Goal: Contribute content

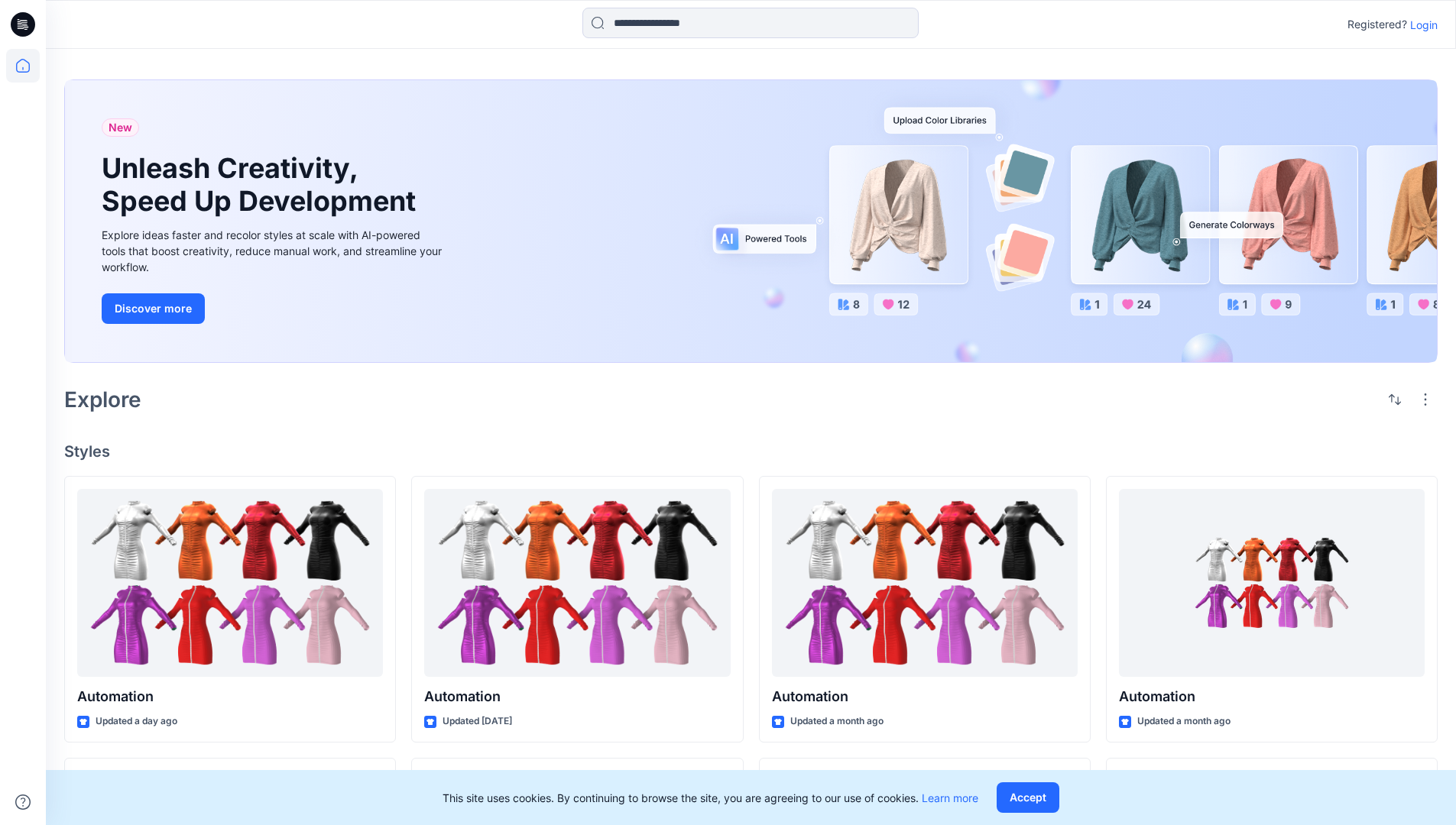
click at [1420, 25] on p "Login" at bounding box center [1424, 24] width 28 height 16
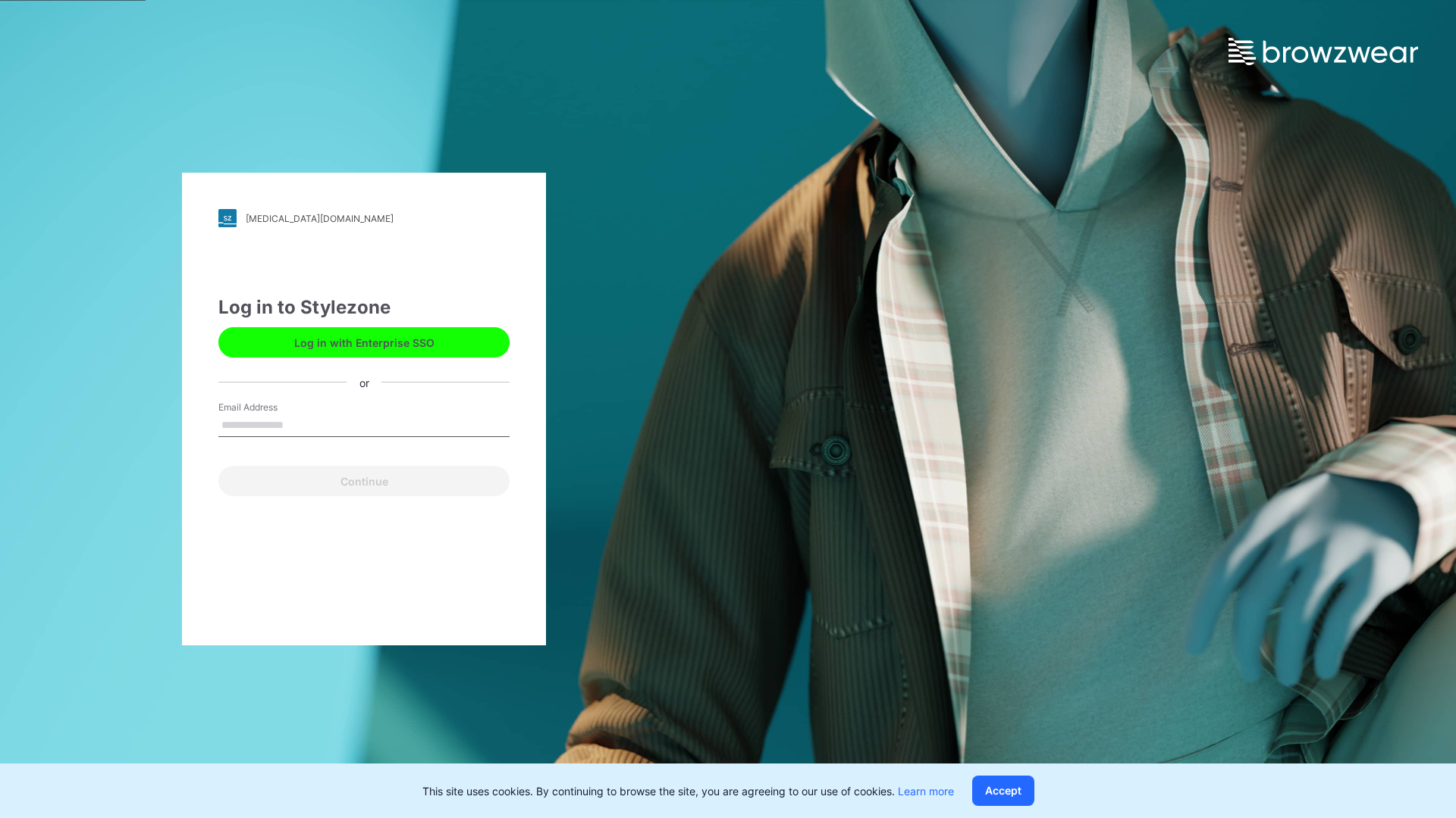
click at [300, 425] on input "Email Address" at bounding box center [364, 425] width 291 height 23
type input "**********"
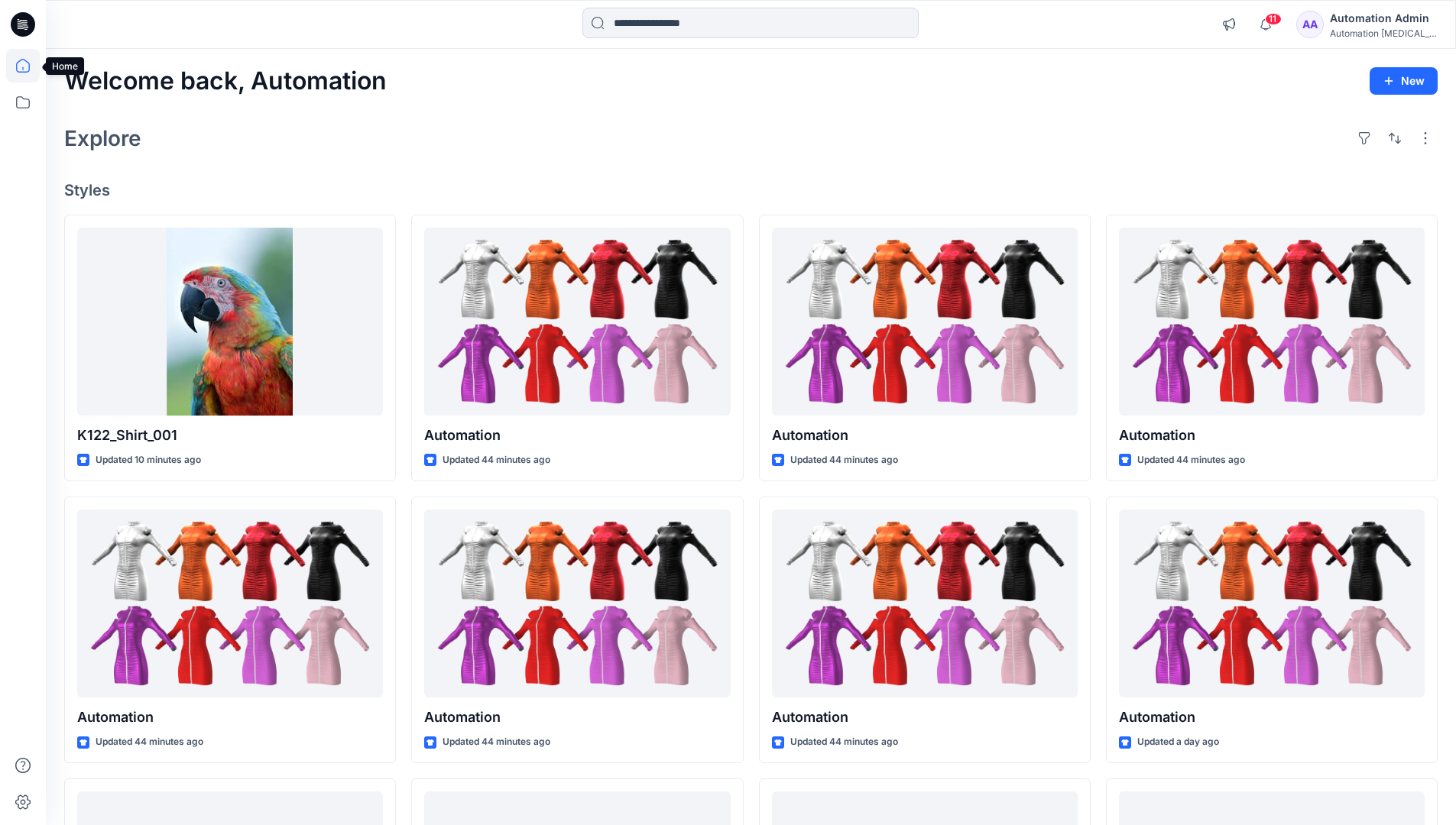
click at [29, 65] on icon at bounding box center [22, 65] width 14 height 14
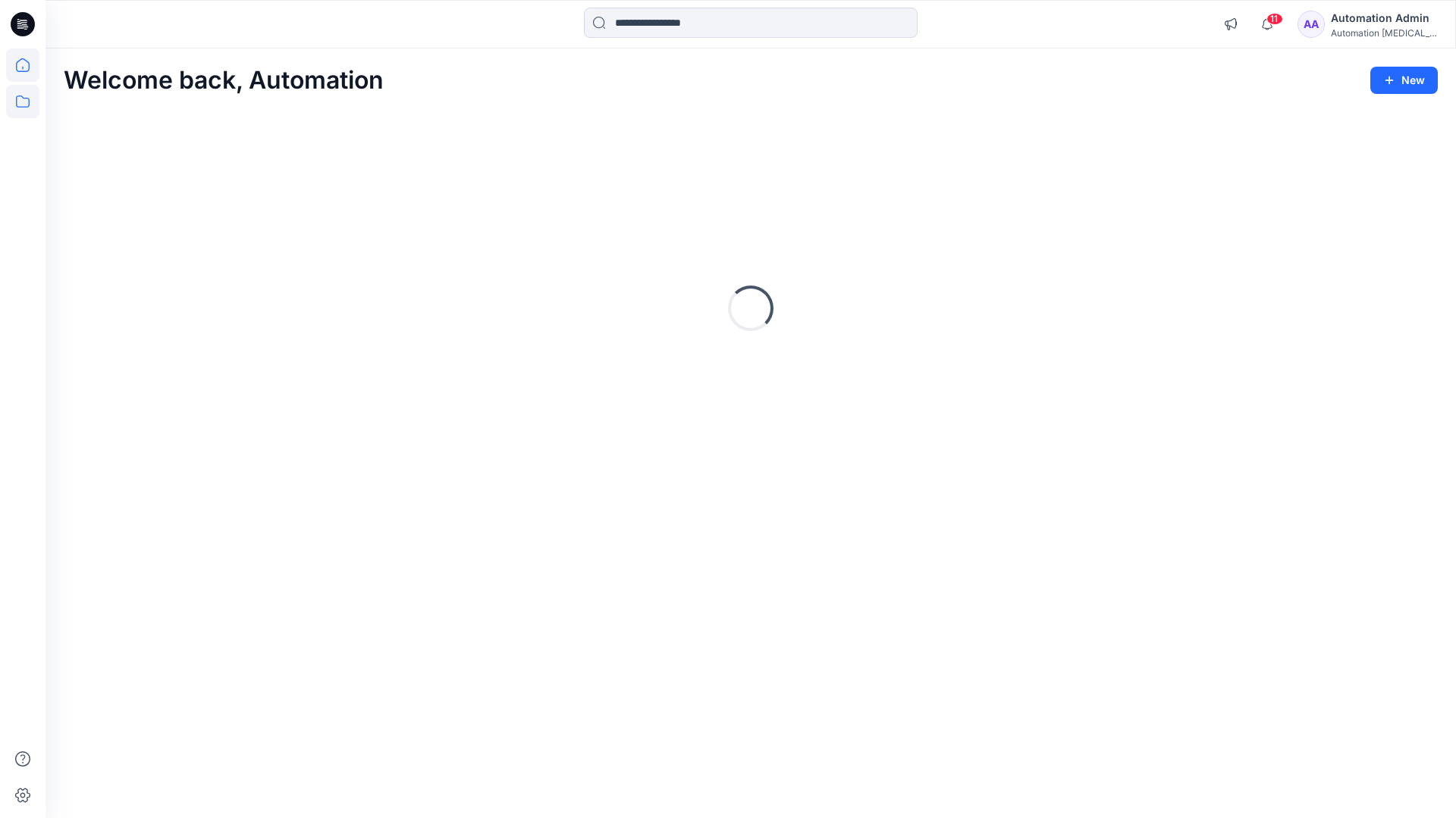
click at [24, 106] on icon at bounding box center [23, 101] width 34 height 34
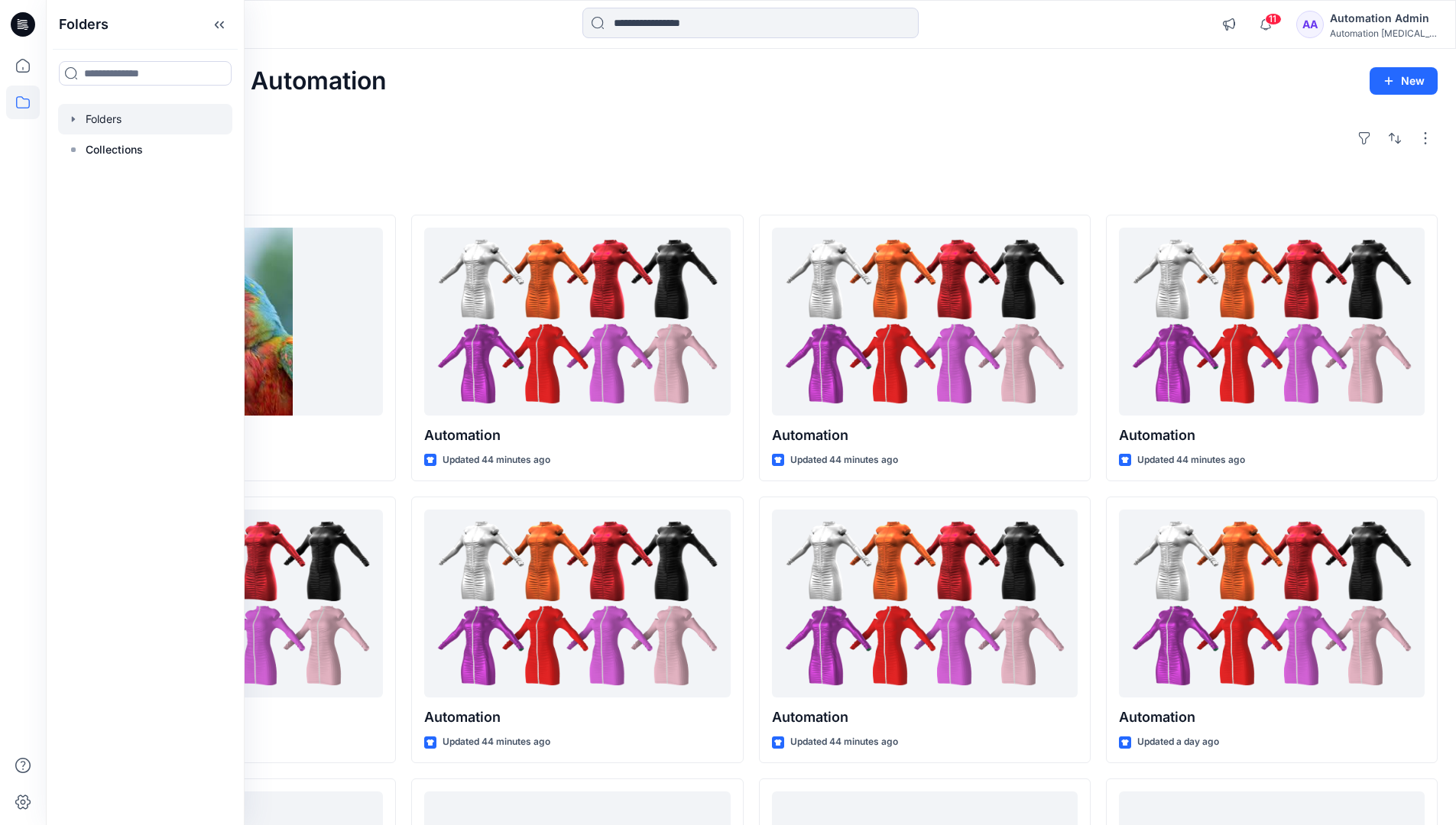
click at [142, 118] on div at bounding box center [145, 119] width 174 height 30
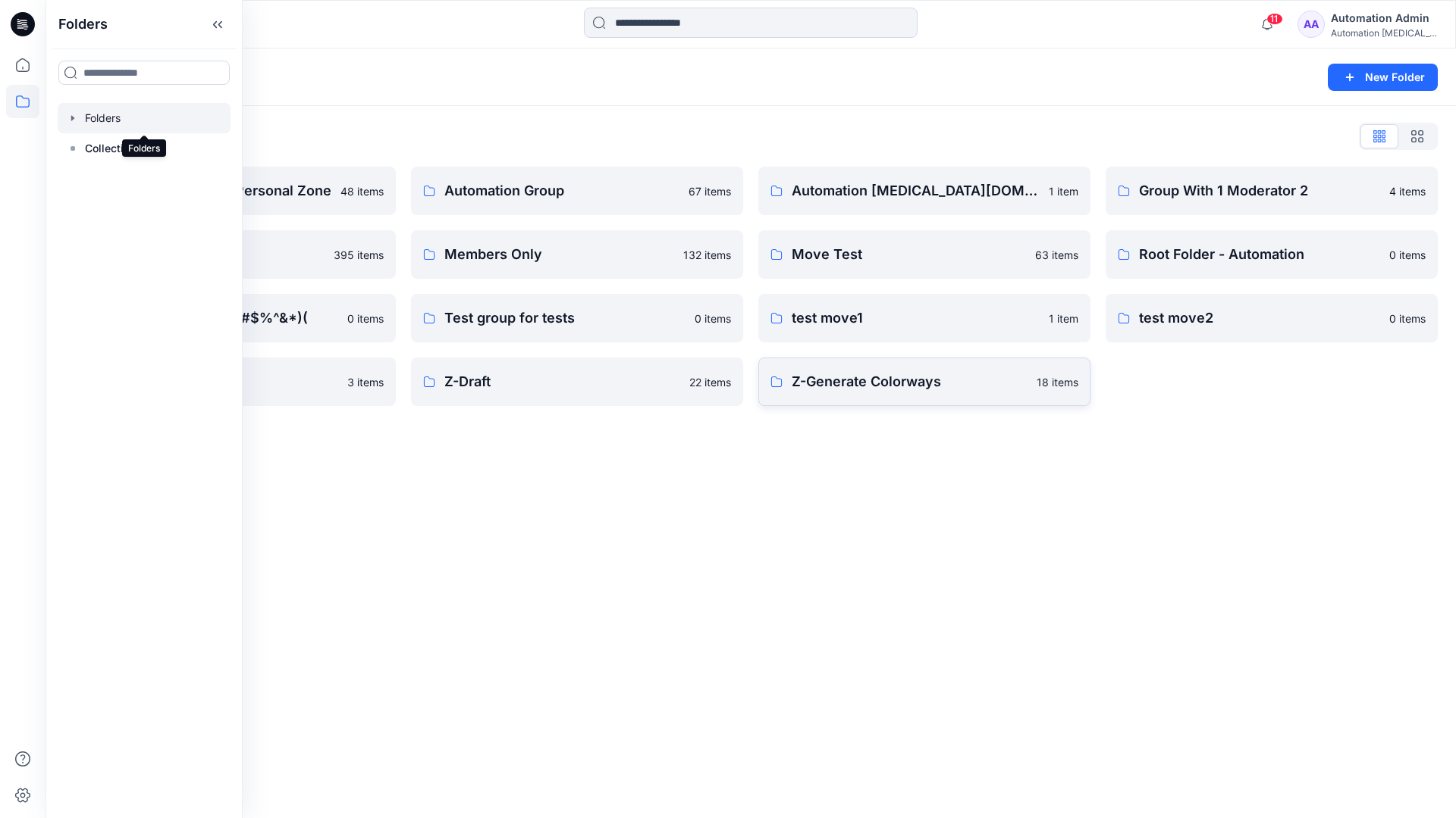
click at [955, 381] on p "Z-Generate Colorways" at bounding box center [910, 382] width 236 height 21
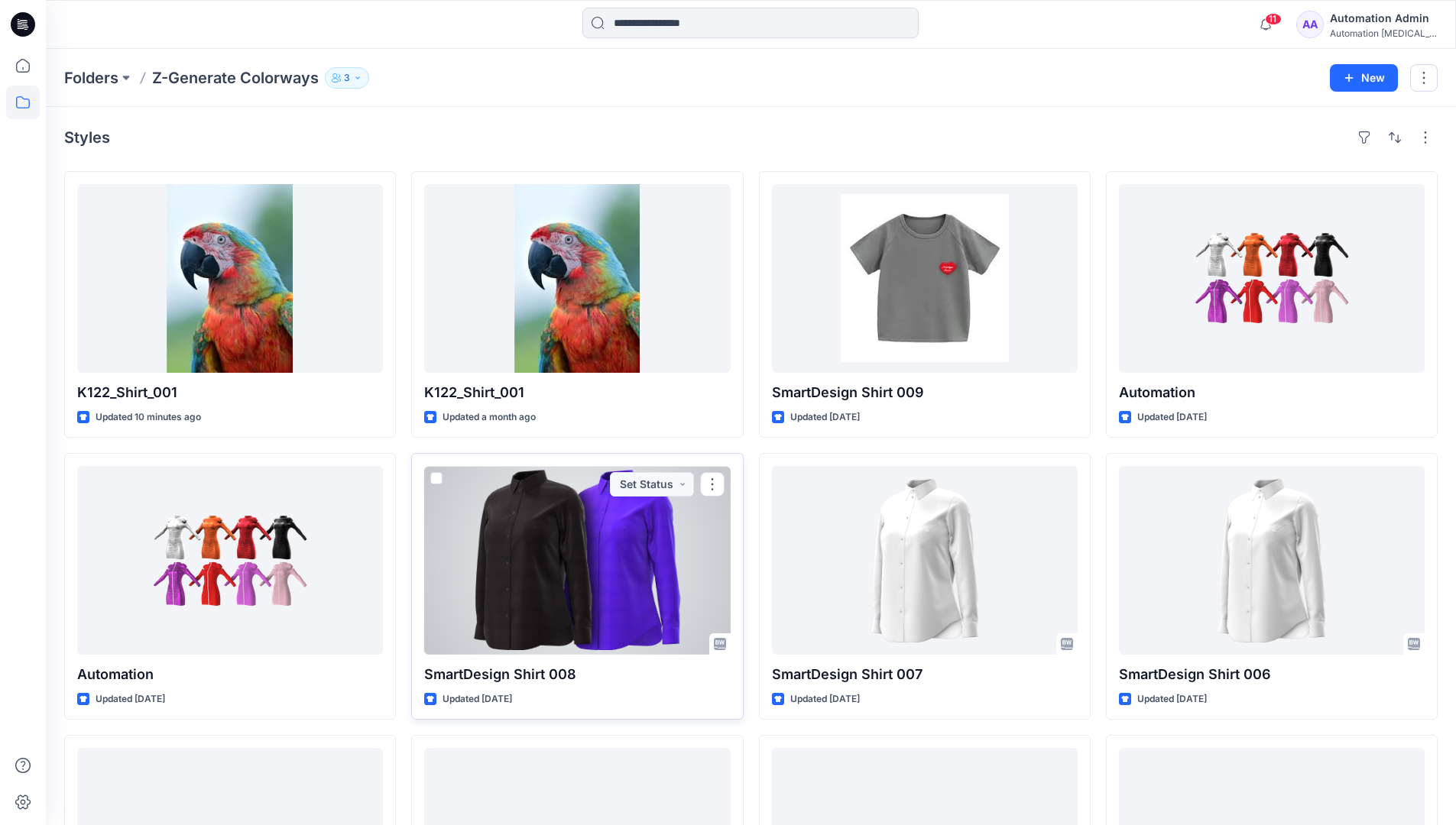
click at [442, 474] on span at bounding box center [436, 478] width 12 height 12
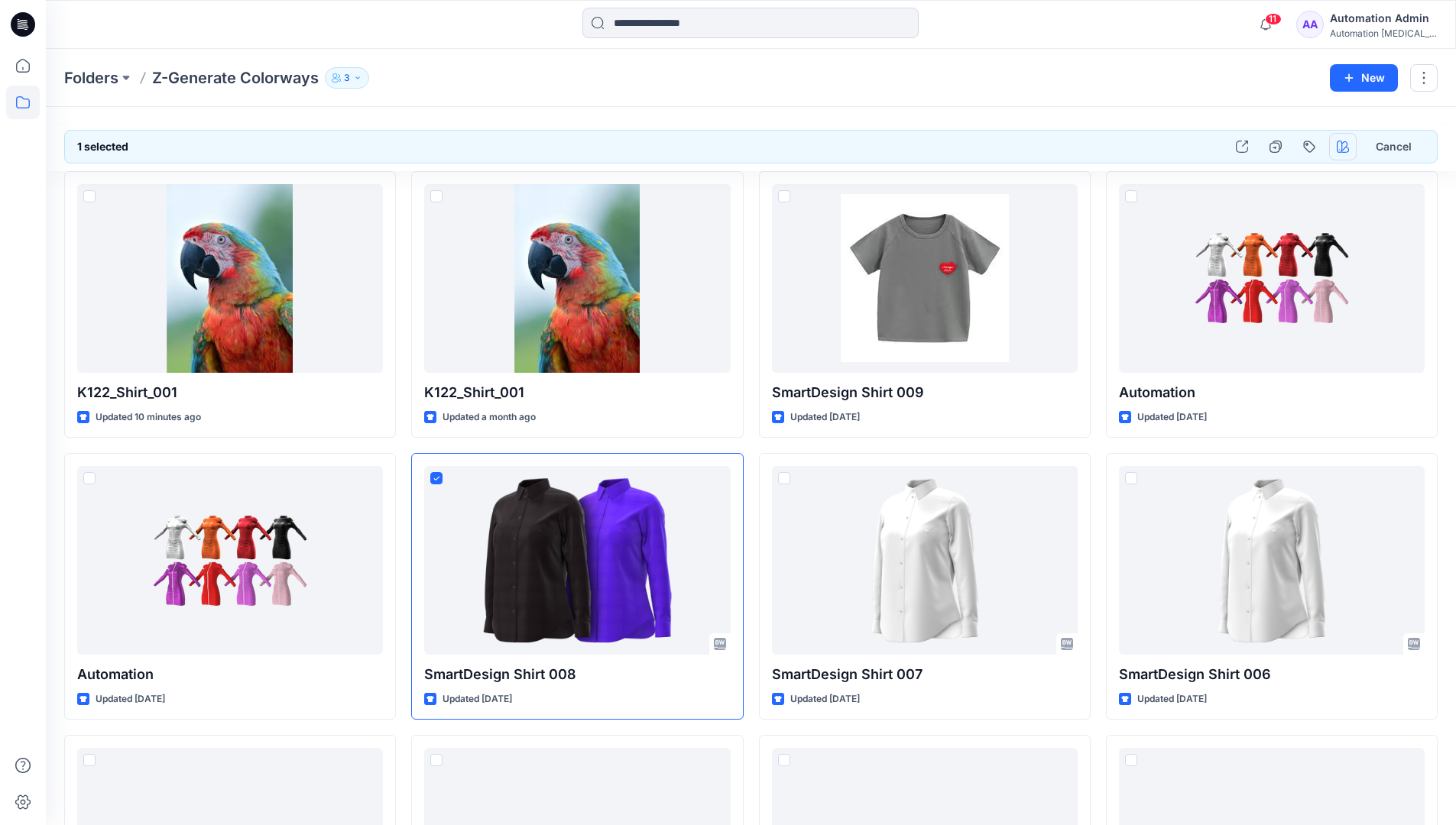
click at [1343, 147] on icon "button" at bounding box center [1343, 146] width 12 height 12
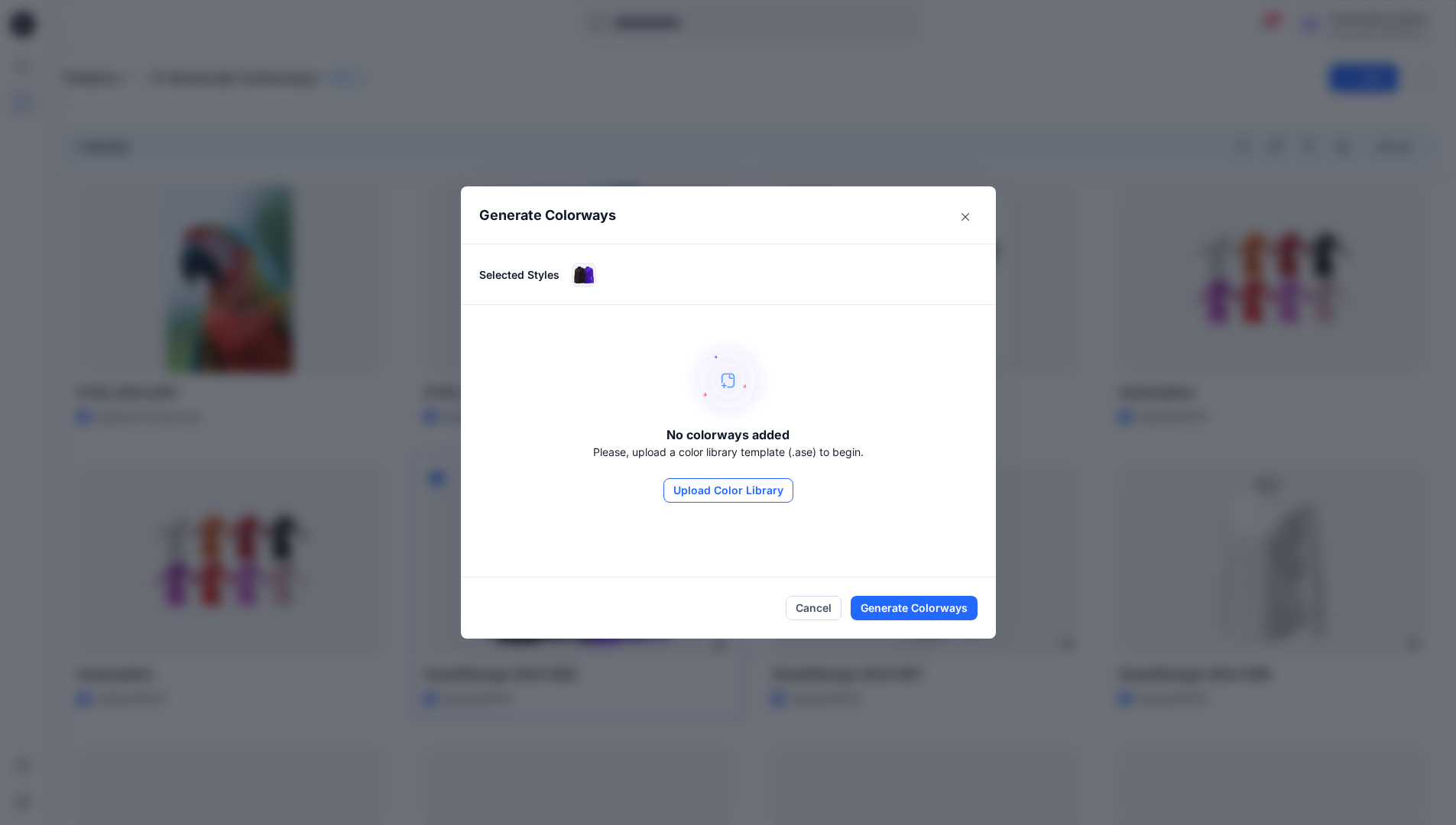
click at [751, 492] on button "Upload Color Library" at bounding box center [728, 491] width 130 height 25
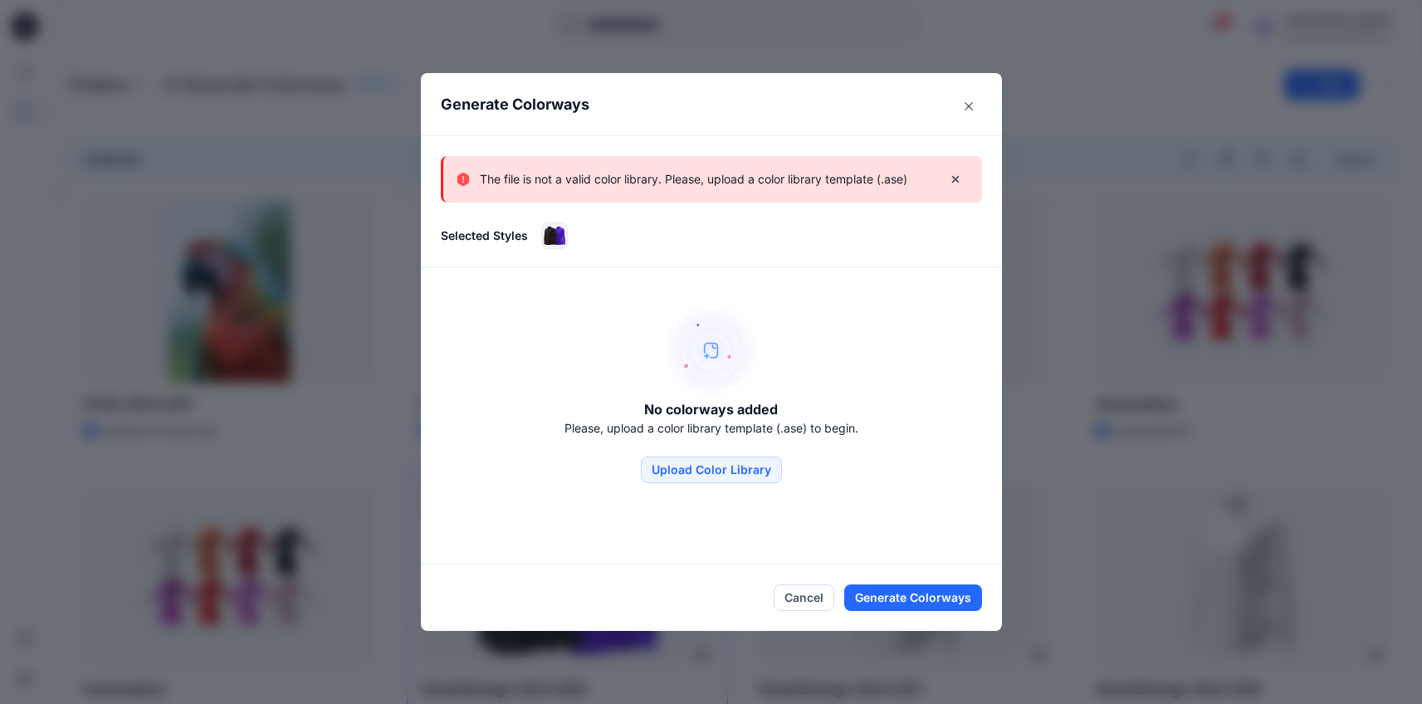
click at [823, 188] on p "The file is not a valid color library. Please, upload a color library template …" at bounding box center [693, 179] width 427 height 20
click at [973, 102] on icon "Close" at bounding box center [968, 106] width 8 height 8
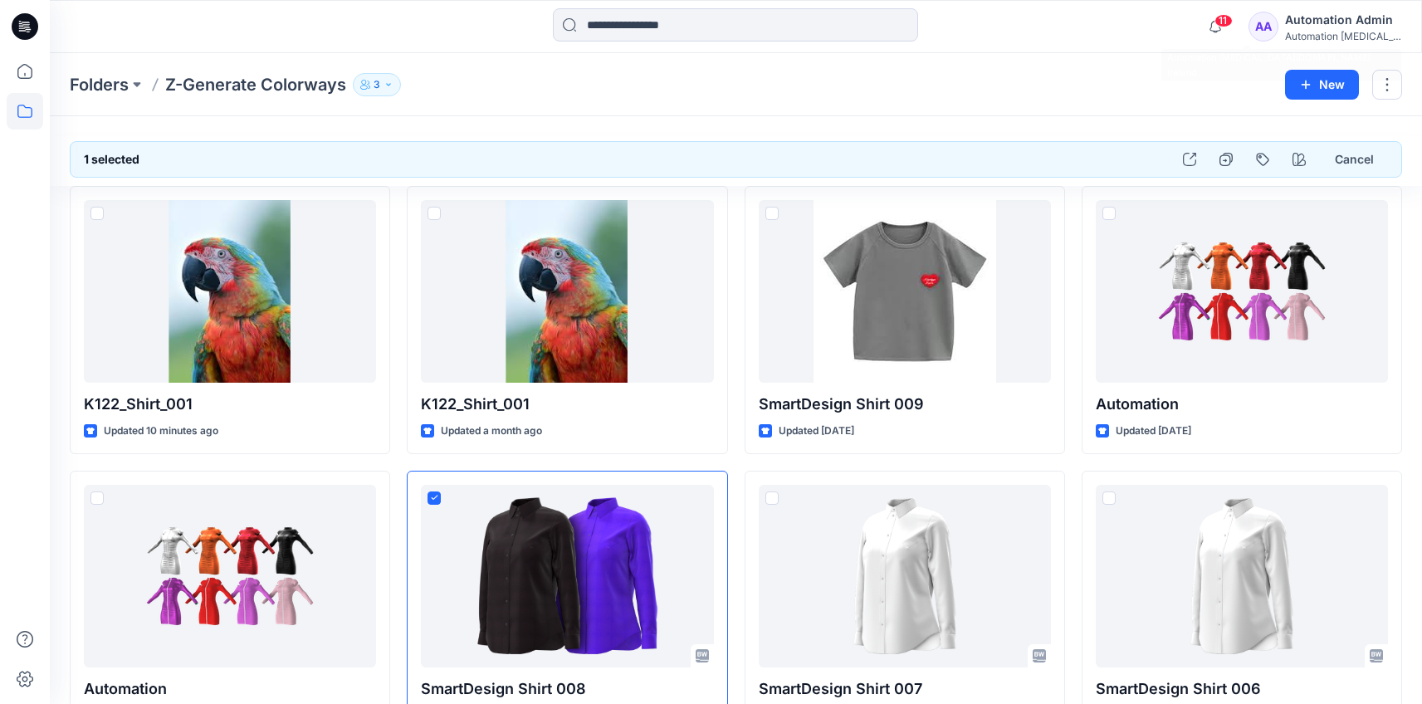
click at [1326, 30] on div "Automation testim..." at bounding box center [1343, 36] width 116 height 12
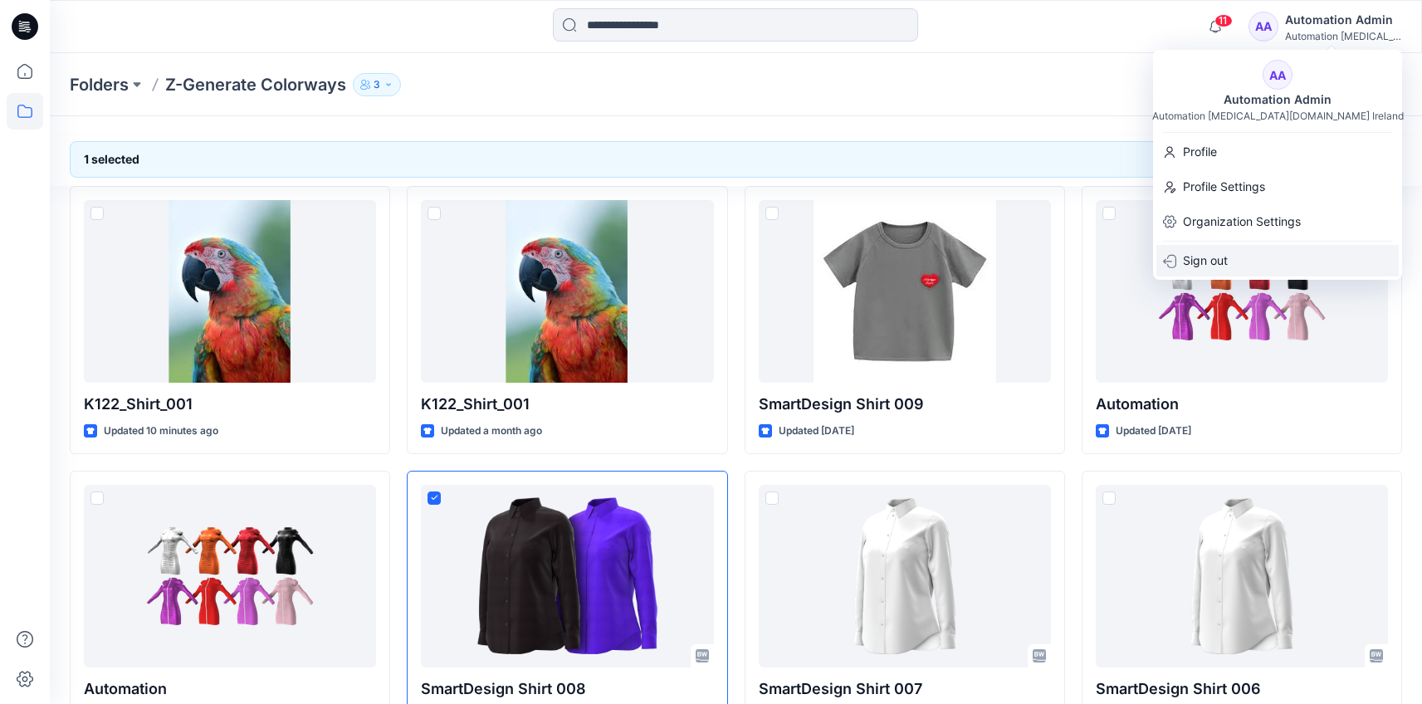
click at [1264, 261] on div "Sign out" at bounding box center [1277, 261] width 242 height 32
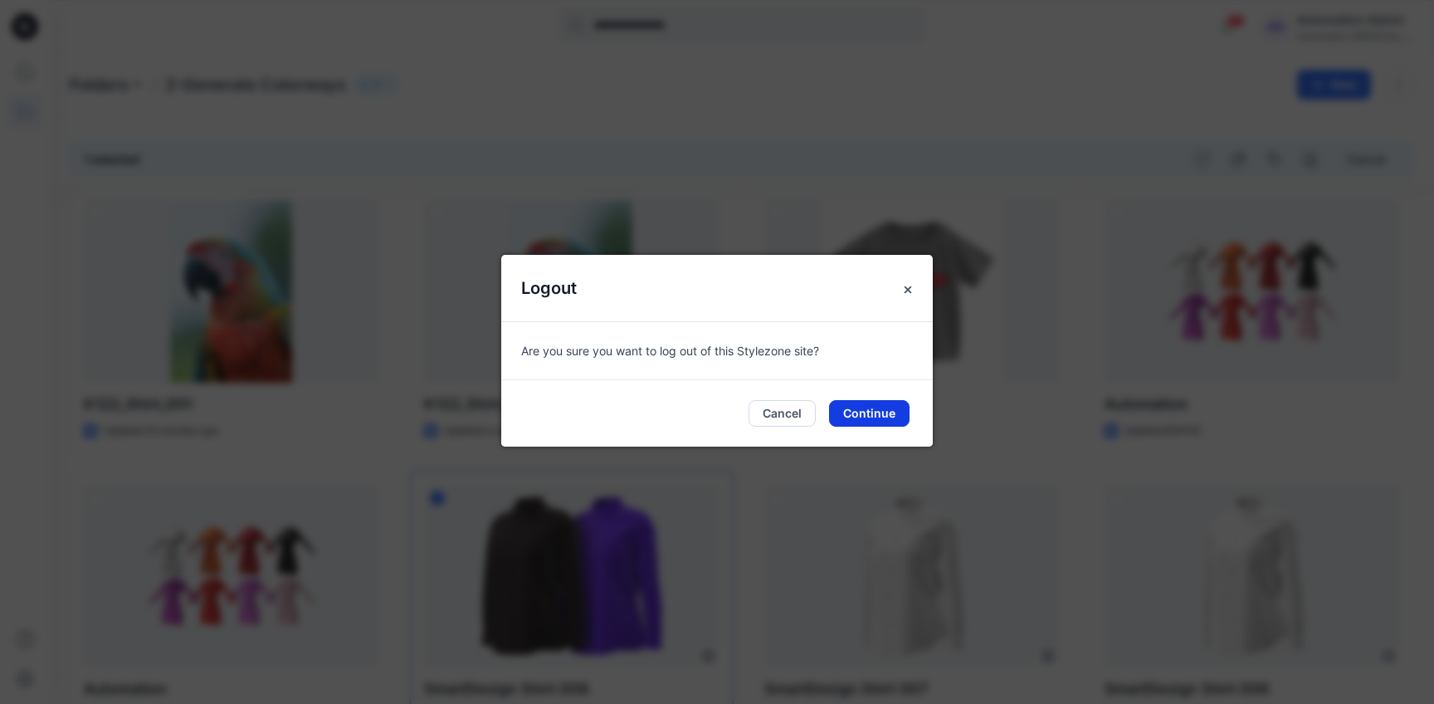
click at [895, 412] on button "Continue" at bounding box center [869, 413] width 81 height 27
